Goal: Transaction & Acquisition: Obtain resource

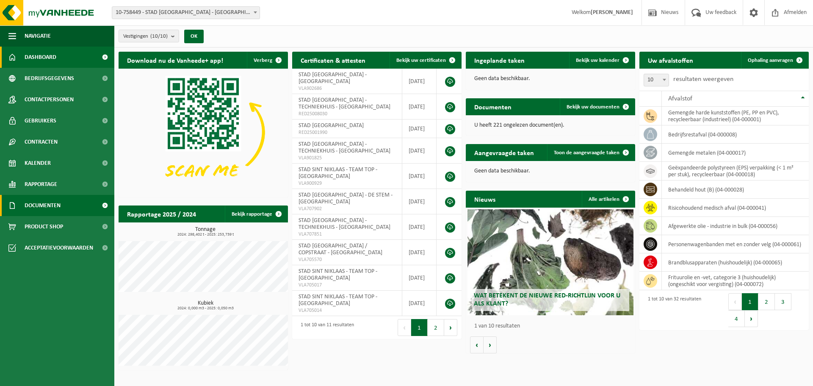
click at [36, 209] on span "Documenten" at bounding box center [43, 205] width 36 height 21
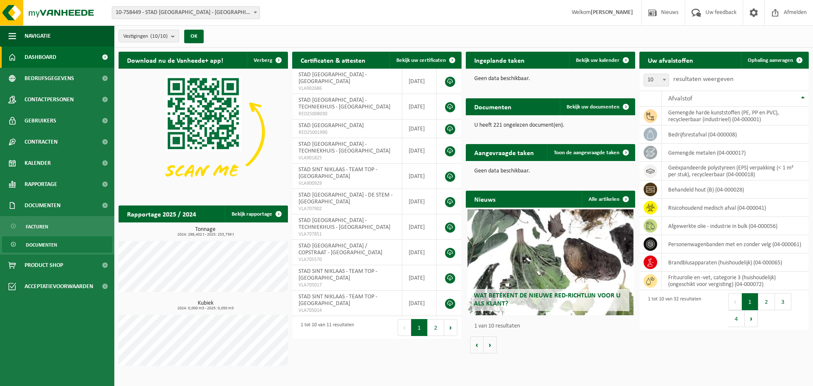
click at [39, 245] on span "Documenten" at bounding box center [41, 245] width 31 height 16
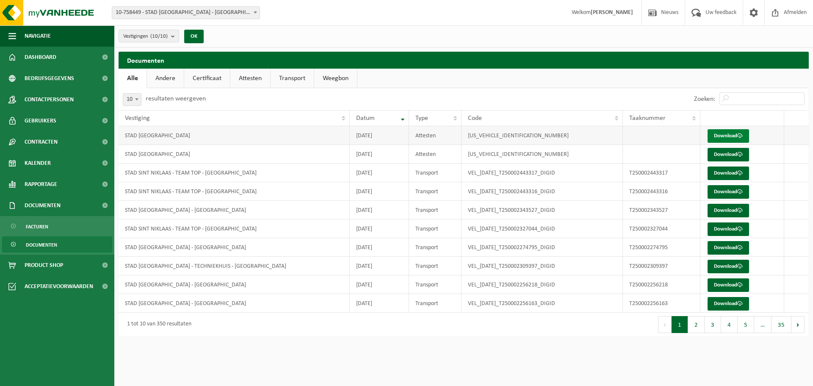
click at [718, 138] on link "Download" at bounding box center [727, 136] width 41 height 14
click at [152, 76] on link "Andere" at bounding box center [165, 78] width 37 height 19
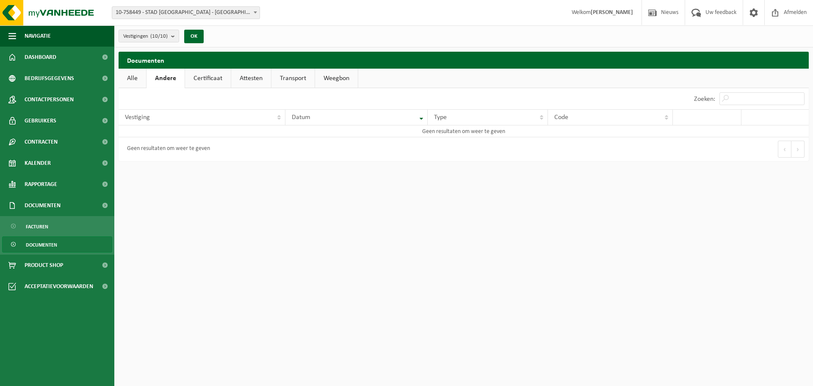
click at [213, 77] on link "Certificaat" at bounding box center [208, 78] width 46 height 19
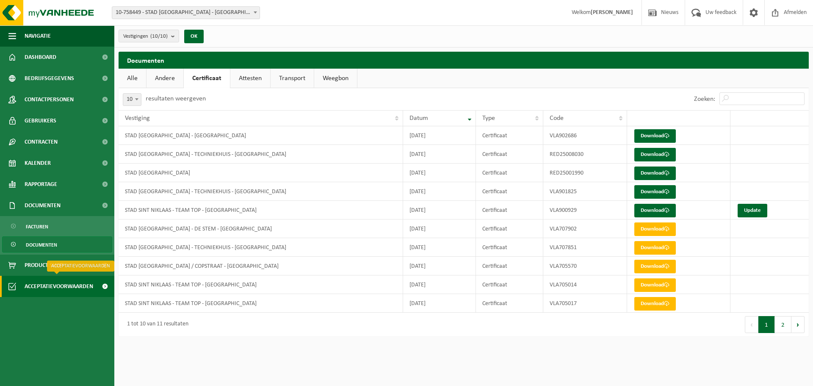
click at [54, 284] on span "Acceptatievoorwaarden" at bounding box center [59, 286] width 69 height 21
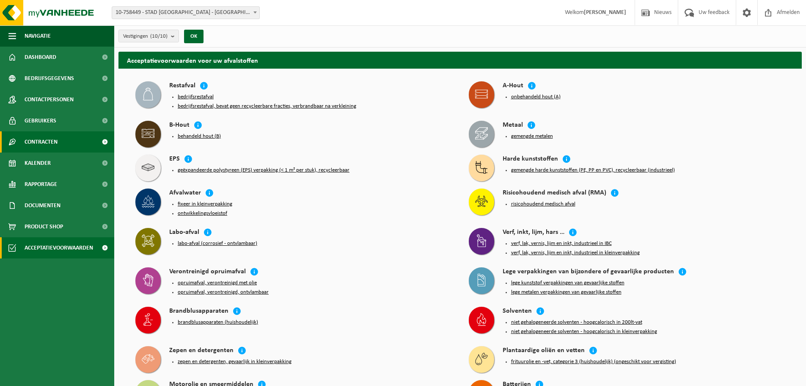
click at [39, 136] on span "Contracten" at bounding box center [41, 141] width 33 height 21
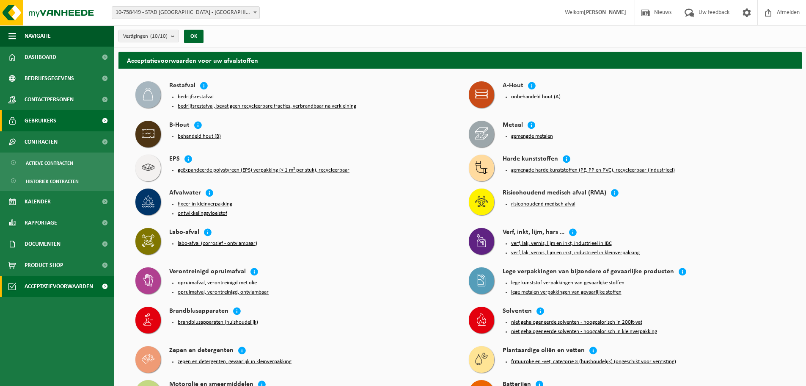
click at [41, 126] on span "Gebruikers" at bounding box center [41, 120] width 32 height 21
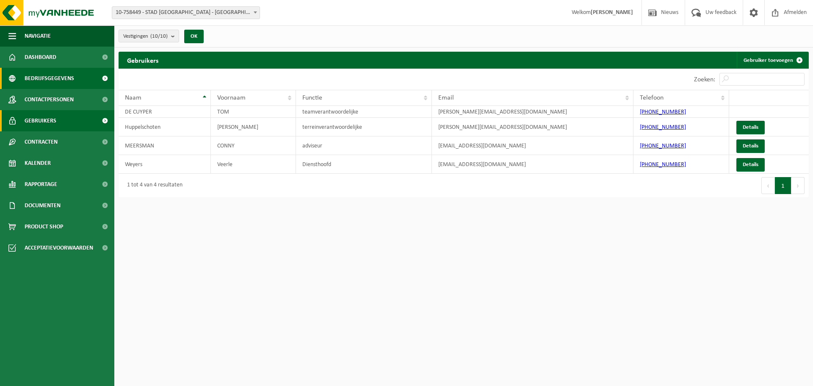
click at [49, 79] on span "Bedrijfsgegevens" at bounding box center [50, 78] width 50 height 21
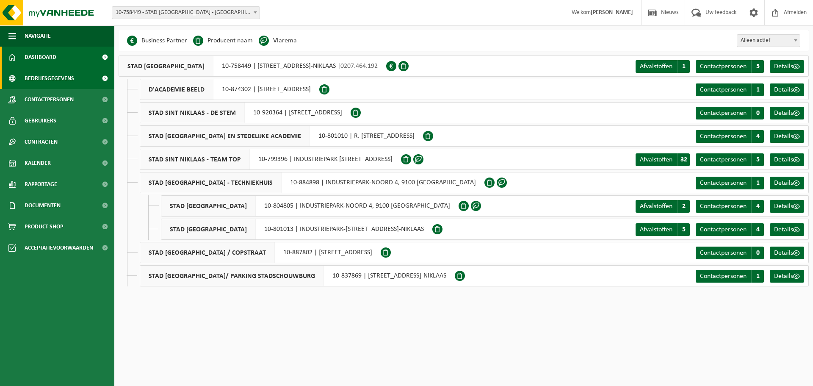
click at [50, 53] on span "Dashboard" at bounding box center [41, 57] width 32 height 21
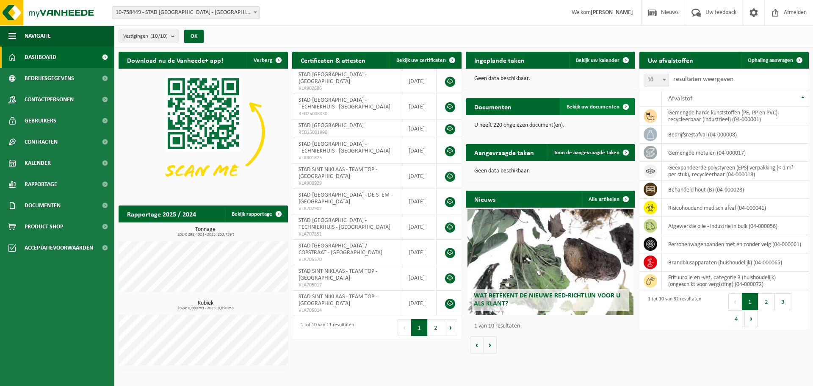
click at [600, 104] on span "Bekijk uw documenten" at bounding box center [592, 107] width 53 height 6
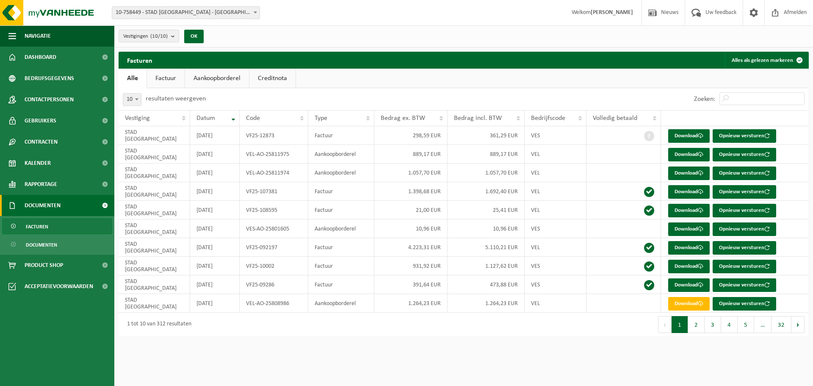
click at [159, 73] on link "Factuur" at bounding box center [166, 78] width 38 height 19
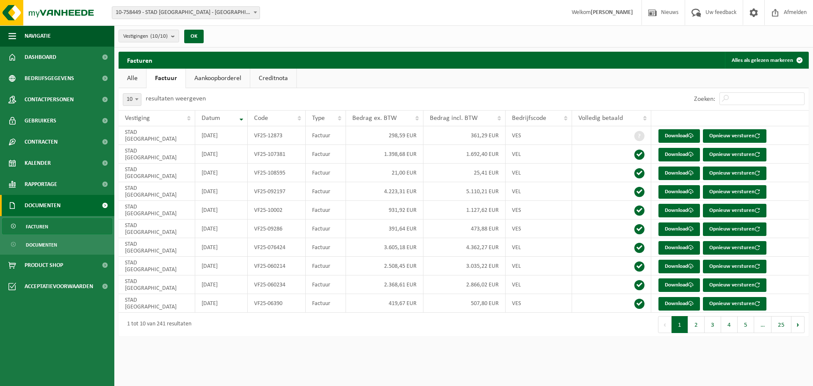
click at [219, 76] on link "Aankoopborderel" at bounding box center [218, 78] width 64 height 19
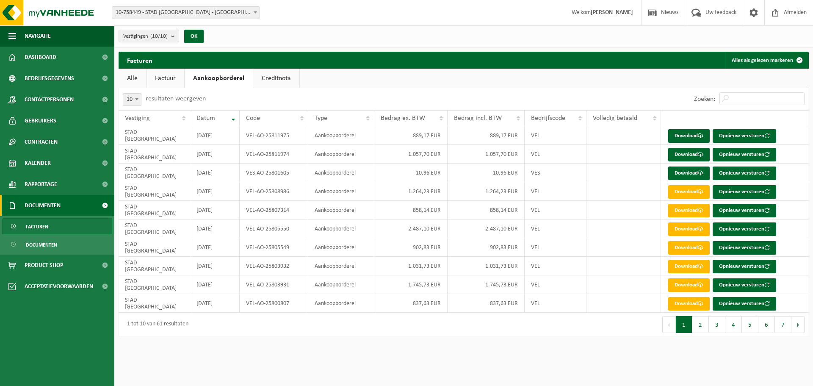
click at [284, 78] on link "Creditnota" at bounding box center [276, 78] width 46 height 19
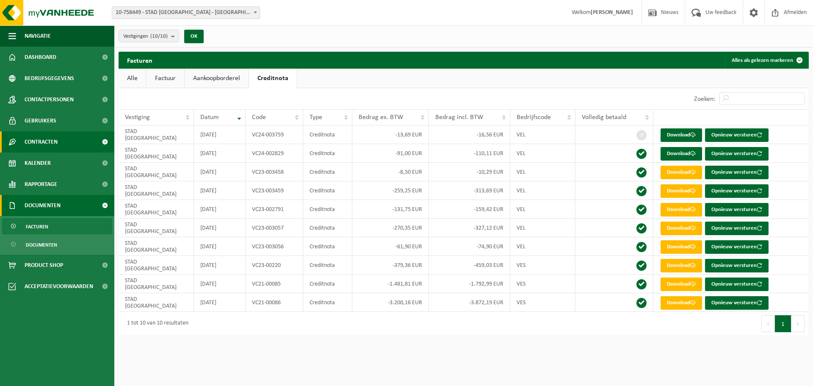
click at [57, 146] on span "Contracten" at bounding box center [41, 141] width 33 height 21
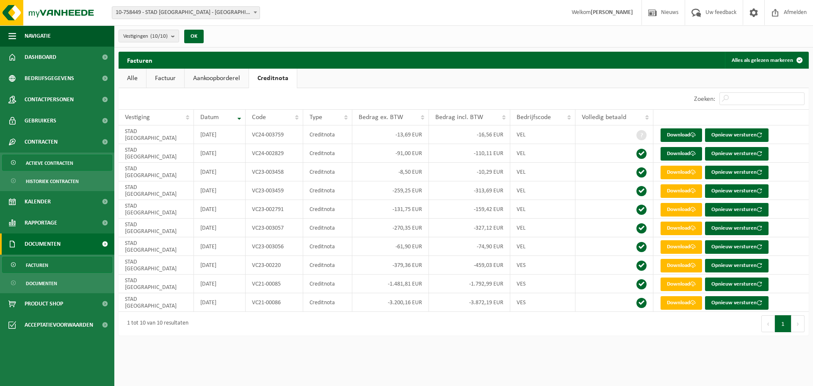
click at [72, 165] on span "Actieve contracten" at bounding box center [49, 163] width 47 height 16
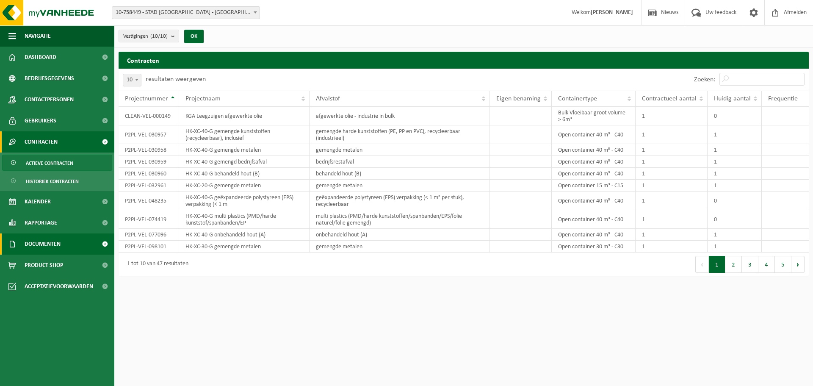
click at [43, 245] on span "Documenten" at bounding box center [43, 243] width 36 height 21
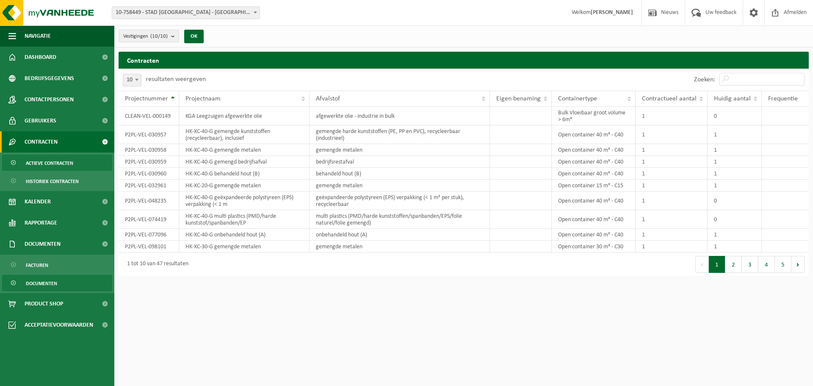
click at [49, 279] on span "Documenten" at bounding box center [41, 283] width 31 height 16
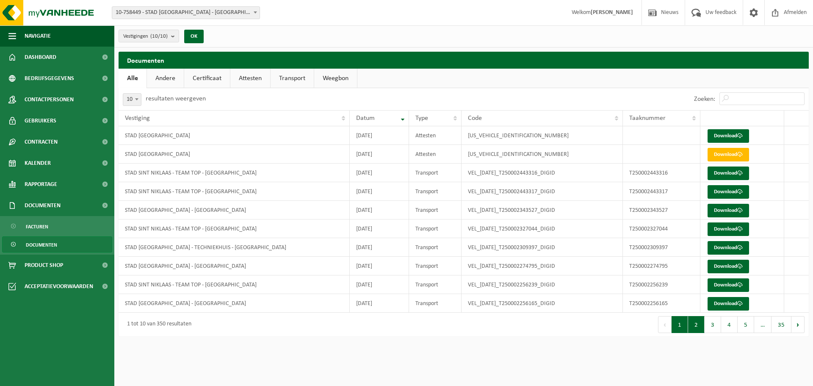
click at [692, 322] on button "2" at bounding box center [696, 324] width 17 height 17
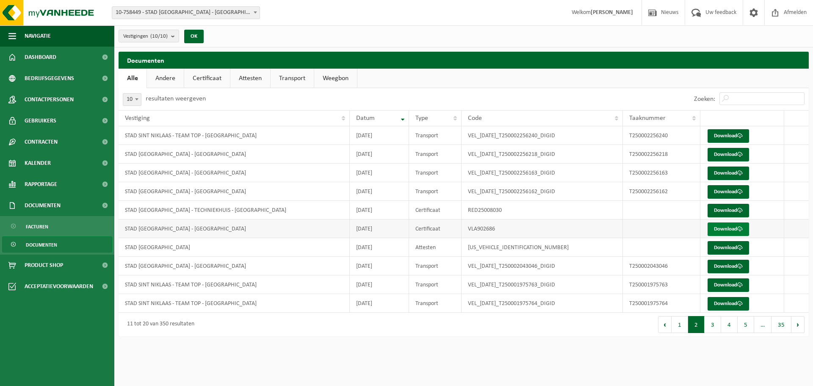
click at [733, 230] on link "Download" at bounding box center [727, 229] width 41 height 14
